Goal: Communication & Community: Connect with others

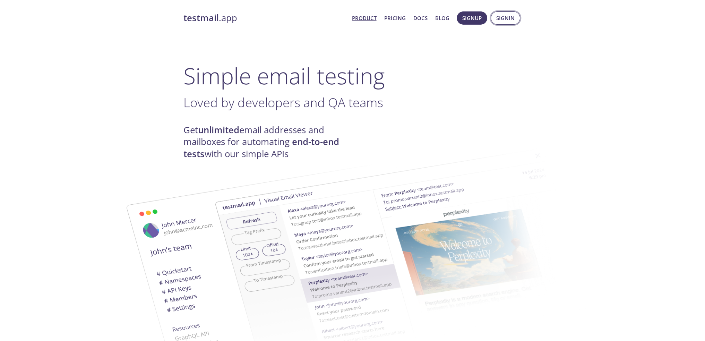
click at [507, 17] on span "Signin" at bounding box center [505, 18] width 18 height 9
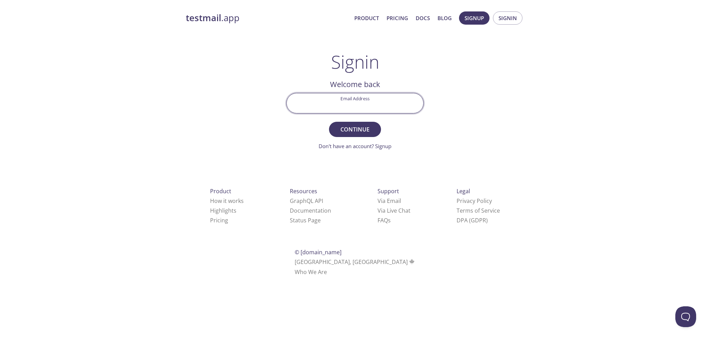
click at [375, 101] on input "Email Address" at bounding box center [355, 103] width 137 height 20
type input "[EMAIL_ADDRESS]"
click at [361, 130] on span "Continue" at bounding box center [355, 130] width 37 height 10
click at [356, 109] on input "Signin Security Code" at bounding box center [355, 103] width 137 height 20
type input "RJ88RPF"
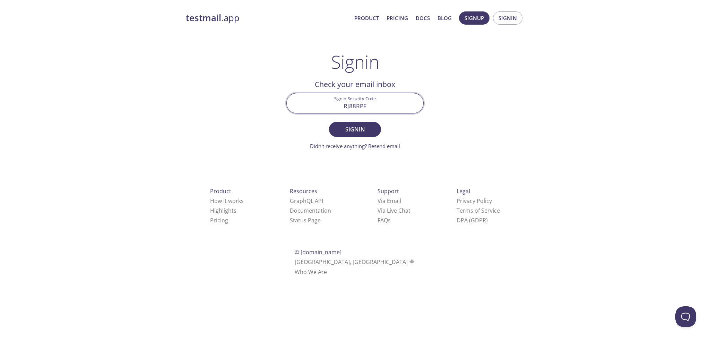
click at [361, 105] on input "RJ88RPF" at bounding box center [355, 103] width 137 height 20
paste input "8VVUNRG"
type input "8VVUNRG"
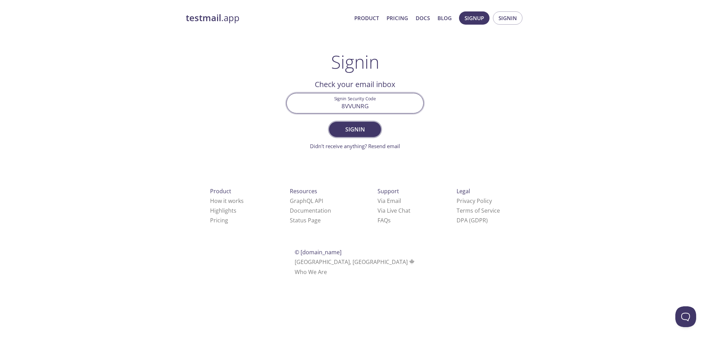
click at [361, 127] on span "Signin" at bounding box center [355, 130] width 37 height 10
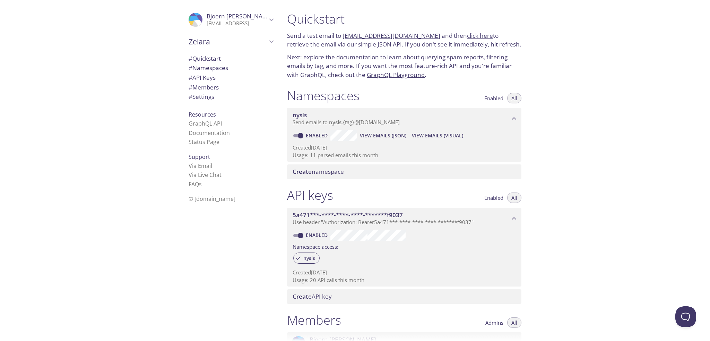
click at [209, 88] on span "# Members" at bounding box center [204, 87] width 30 height 8
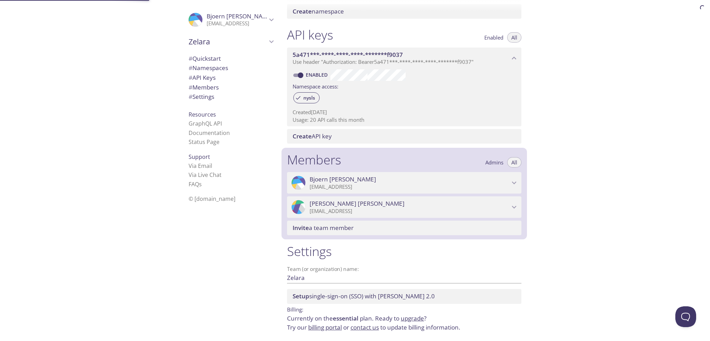
scroll to position [185, 0]
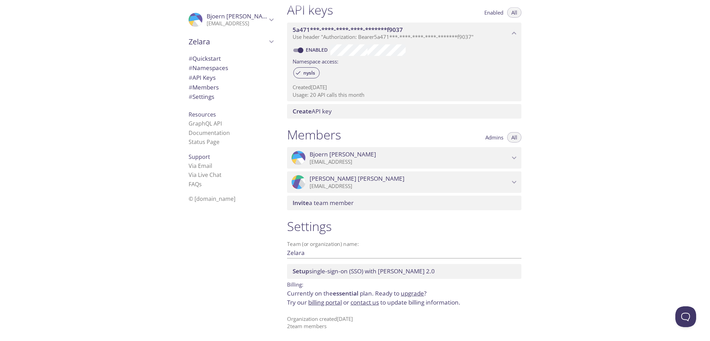
click at [341, 203] on span "Invite a team member" at bounding box center [323, 203] width 61 height 8
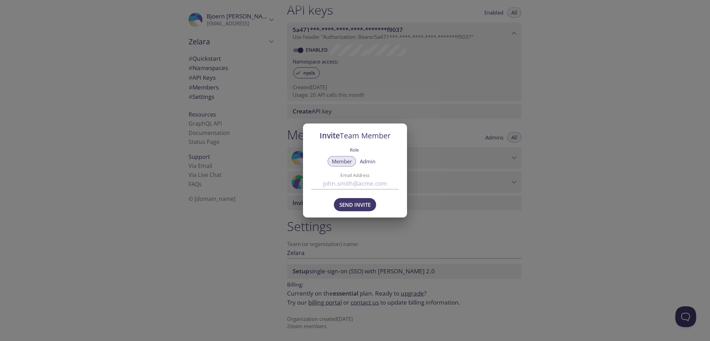
drag, startPoint x: 351, startPoint y: 185, endPoint x: 359, endPoint y: 183, distance: 8.6
click at [351, 185] on input "Email Address" at bounding box center [354, 183] width 87 height 11
type input "[EMAIL_ADDRESS]"
click at [356, 202] on span "Send Invite" at bounding box center [355, 204] width 31 height 9
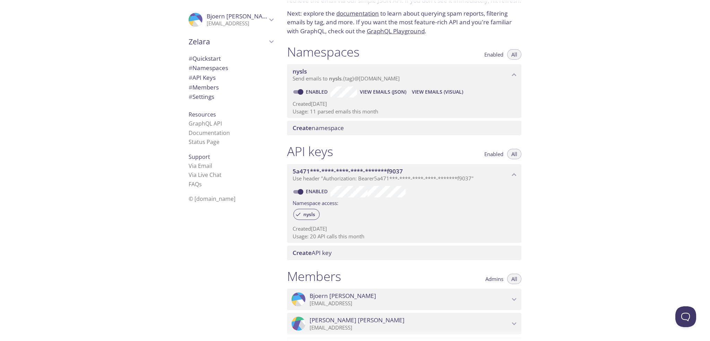
scroll to position [208, 0]
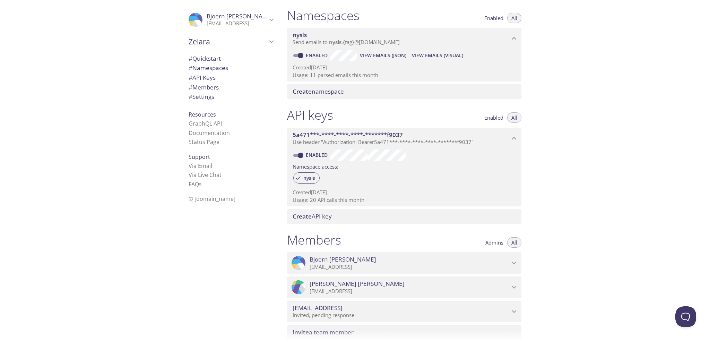
scroll to position [209, 0]
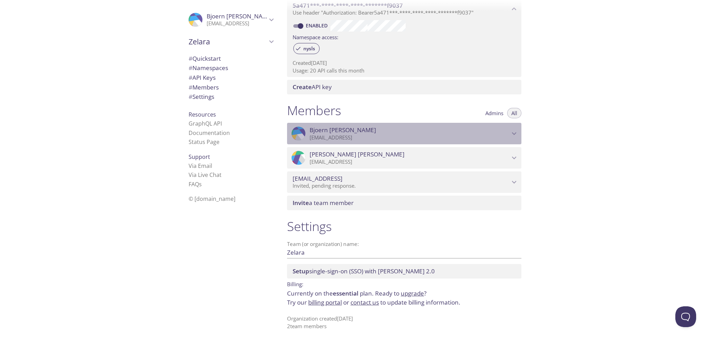
click at [515, 134] on icon "Bjoern Heckel" at bounding box center [514, 133] width 9 height 9
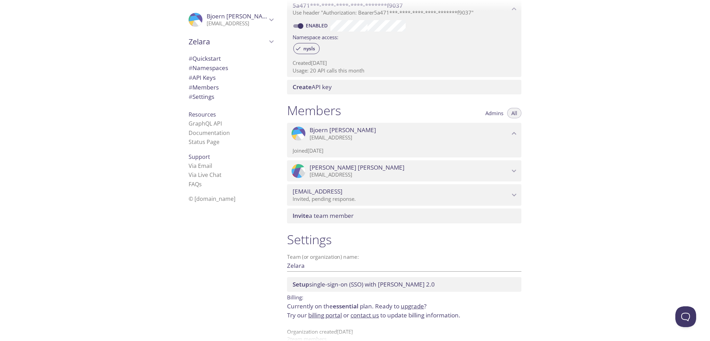
click at [509, 132] on span "Bjoern Heckel" at bounding box center [410, 130] width 200 height 8
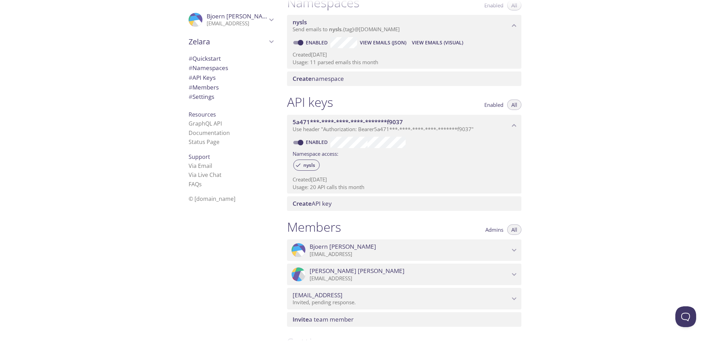
scroll to position [0, 0]
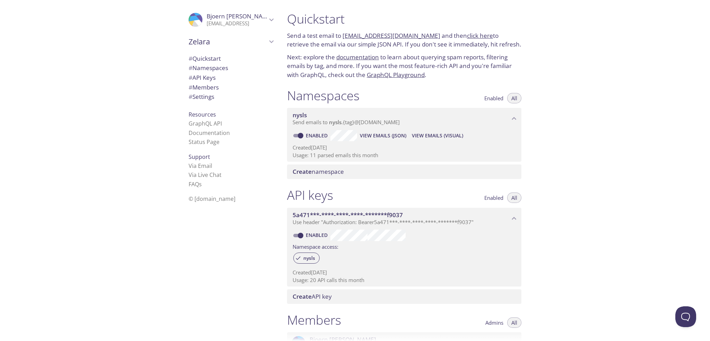
click at [225, 24] on p "bjoern@zelara.ai" at bounding box center [237, 23] width 60 height 7
click at [467, 33] on link "click here" at bounding box center [480, 36] width 26 height 8
click at [253, 23] on p "bjoern@zelara.ai" at bounding box center [237, 23] width 60 height 7
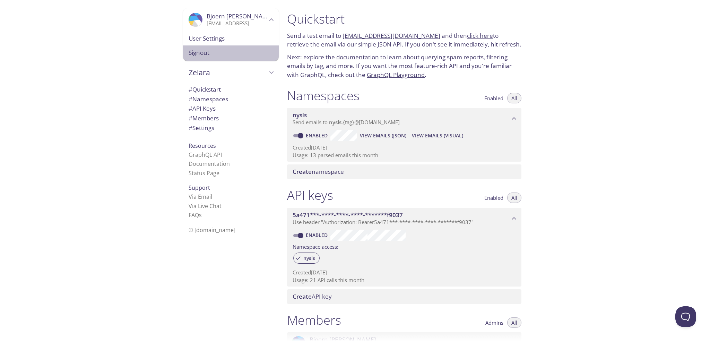
click at [203, 50] on span "Signout" at bounding box center [231, 52] width 85 height 9
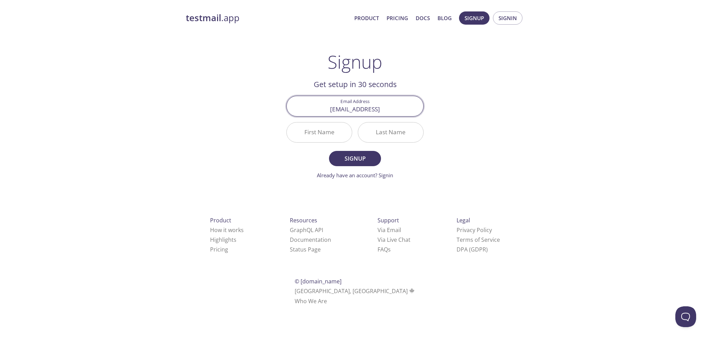
click at [324, 132] on input "First Name" at bounding box center [319, 132] width 65 height 20
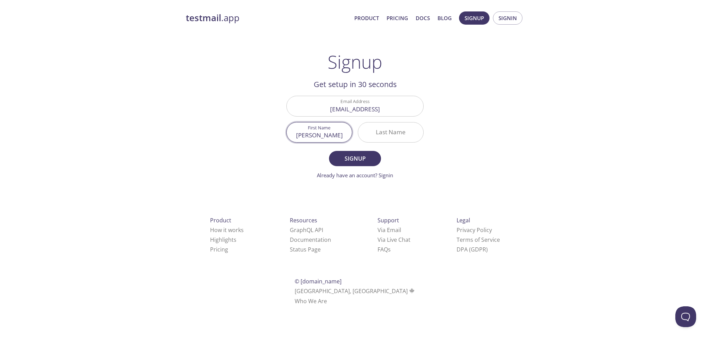
type input "[PERSON_NAME]"
click at [352, 157] on span "Signup" at bounding box center [355, 159] width 37 height 10
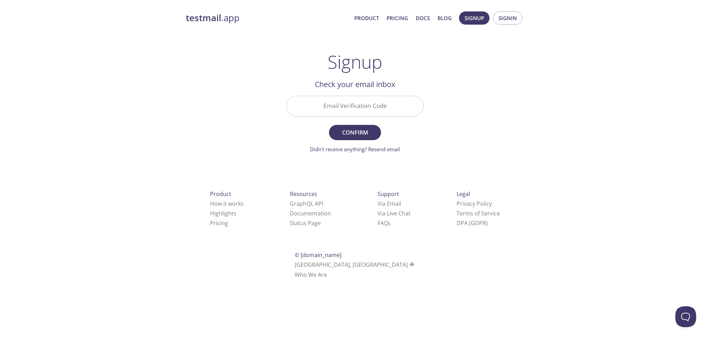
click at [333, 100] on input "Email Verification Code" at bounding box center [355, 106] width 137 height 20
paste input "UA6YQ76"
type input "UA6YQ76"
click at [357, 126] on button "Confirm" at bounding box center [355, 132] width 52 height 15
